Goal: Find specific page/section: Find specific page/section

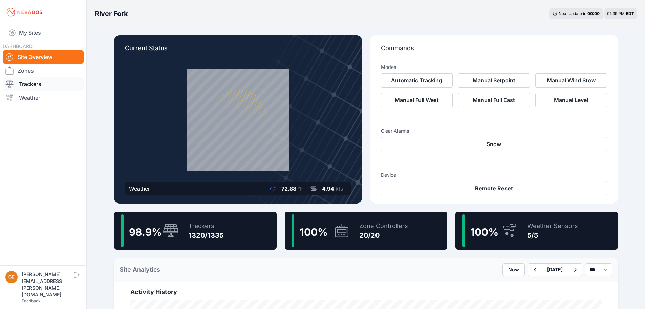
click at [40, 84] on link "Trackers" at bounding box center [43, 84] width 81 height 14
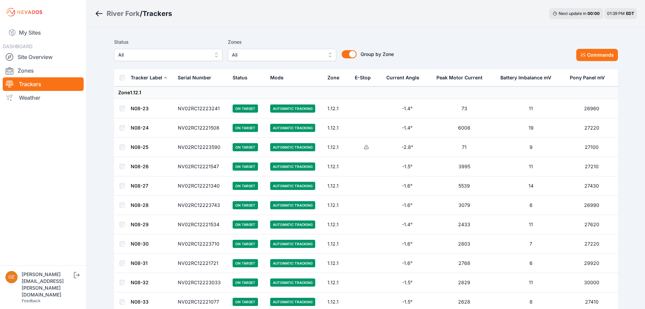
click at [319, 53] on span "All" at bounding box center [277, 55] width 91 height 8
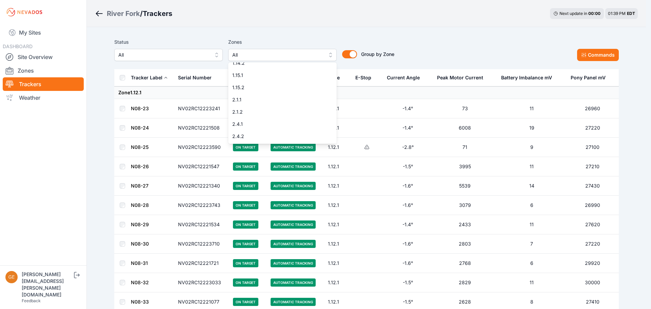
scroll to position [102, 0]
click at [253, 134] on div "2.9.1" at bounding box center [282, 139] width 108 height 12
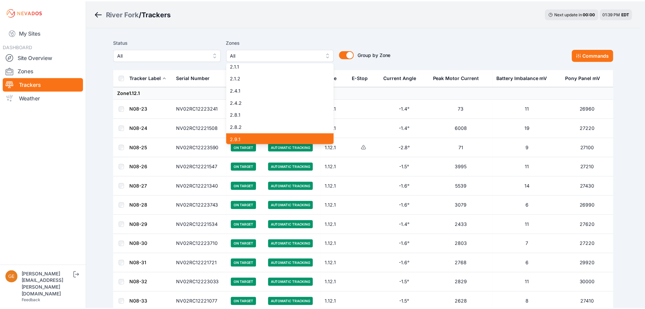
scroll to position [103, 0]
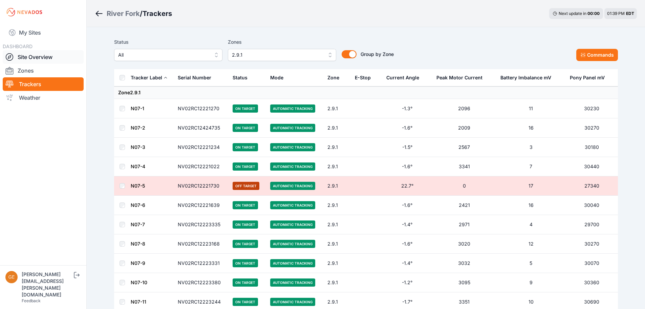
click at [45, 61] on link "Site Overview" at bounding box center [43, 57] width 81 height 14
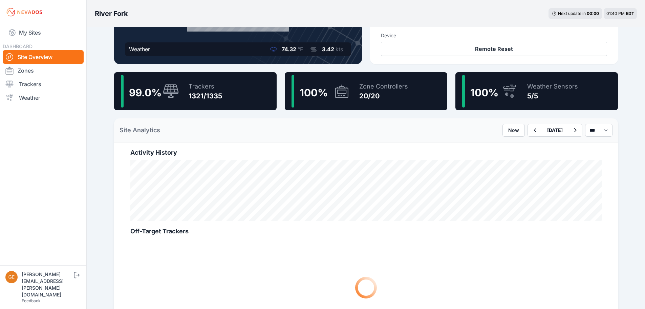
scroll to position [136, 0]
